Goal: Task Accomplishment & Management: Use online tool/utility

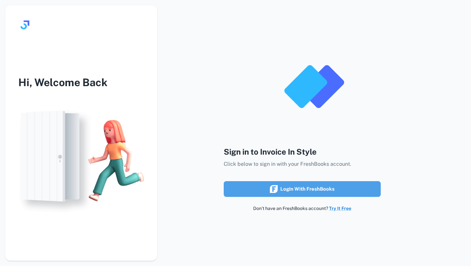
click at [275, 189] on icon "submit" at bounding box center [274, 189] width 8 height 8
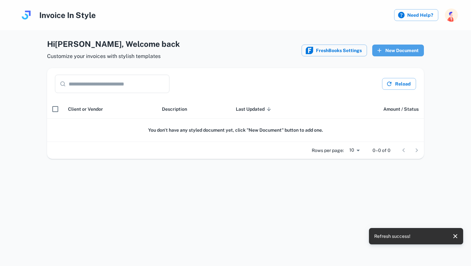
click at [399, 53] on button "New Document" at bounding box center [398, 50] width 52 height 12
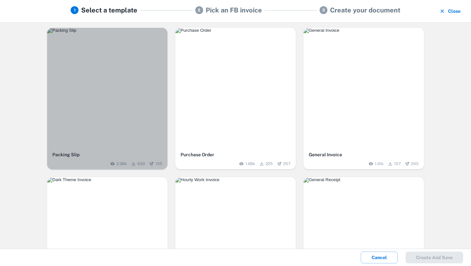
click at [142, 33] on img "button" at bounding box center [107, 30] width 120 height 5
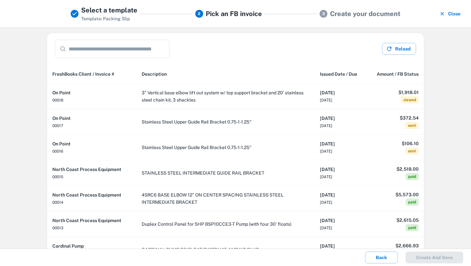
click at [77, 48] on input "text" at bounding box center [119, 49] width 101 height 18
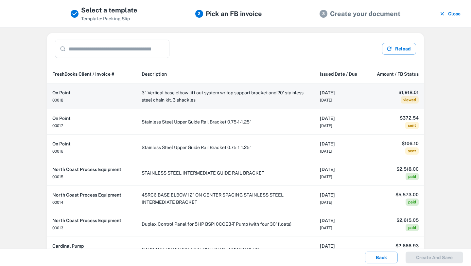
click at [128, 94] on th "On Point 00018" at bounding box center [91, 96] width 89 height 26
